Goal: Task Accomplishment & Management: Use online tool/utility

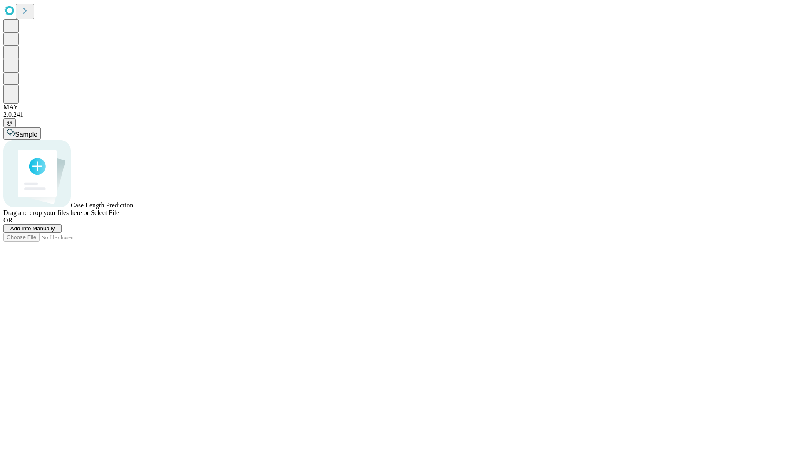
click at [55, 232] on span "Add Info Manually" at bounding box center [32, 229] width 45 height 6
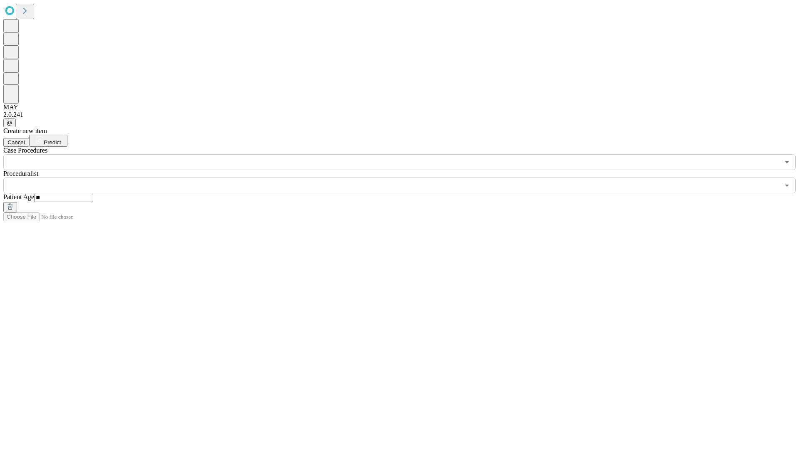
type input "**"
click at [405, 178] on input "text" at bounding box center [391, 186] width 776 height 16
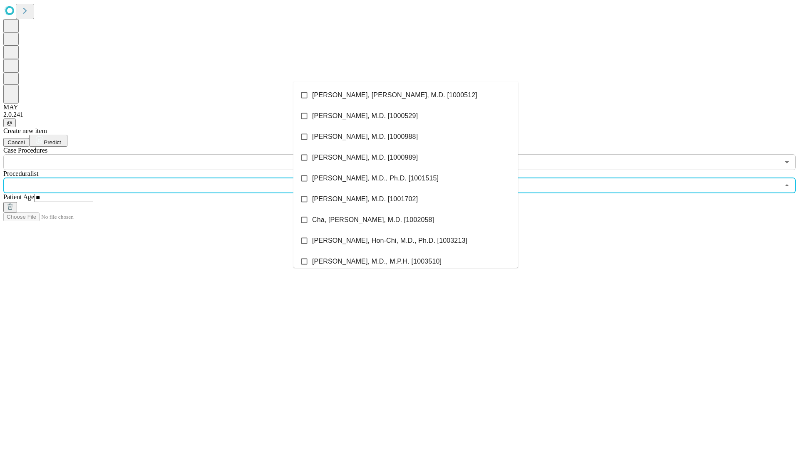
click at [406, 95] on li "[PERSON_NAME], [PERSON_NAME], M.D. [1000512]" at bounding box center [405, 95] width 225 height 21
click at [175, 154] on input "text" at bounding box center [391, 162] width 776 height 16
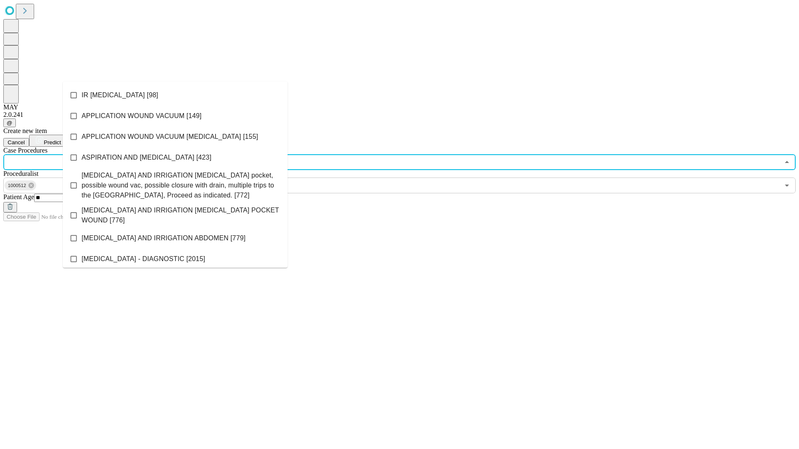
click at [175, 95] on li "IR [MEDICAL_DATA] [98]" at bounding box center [175, 95] width 225 height 21
